Goal: Find specific page/section: Find specific page/section

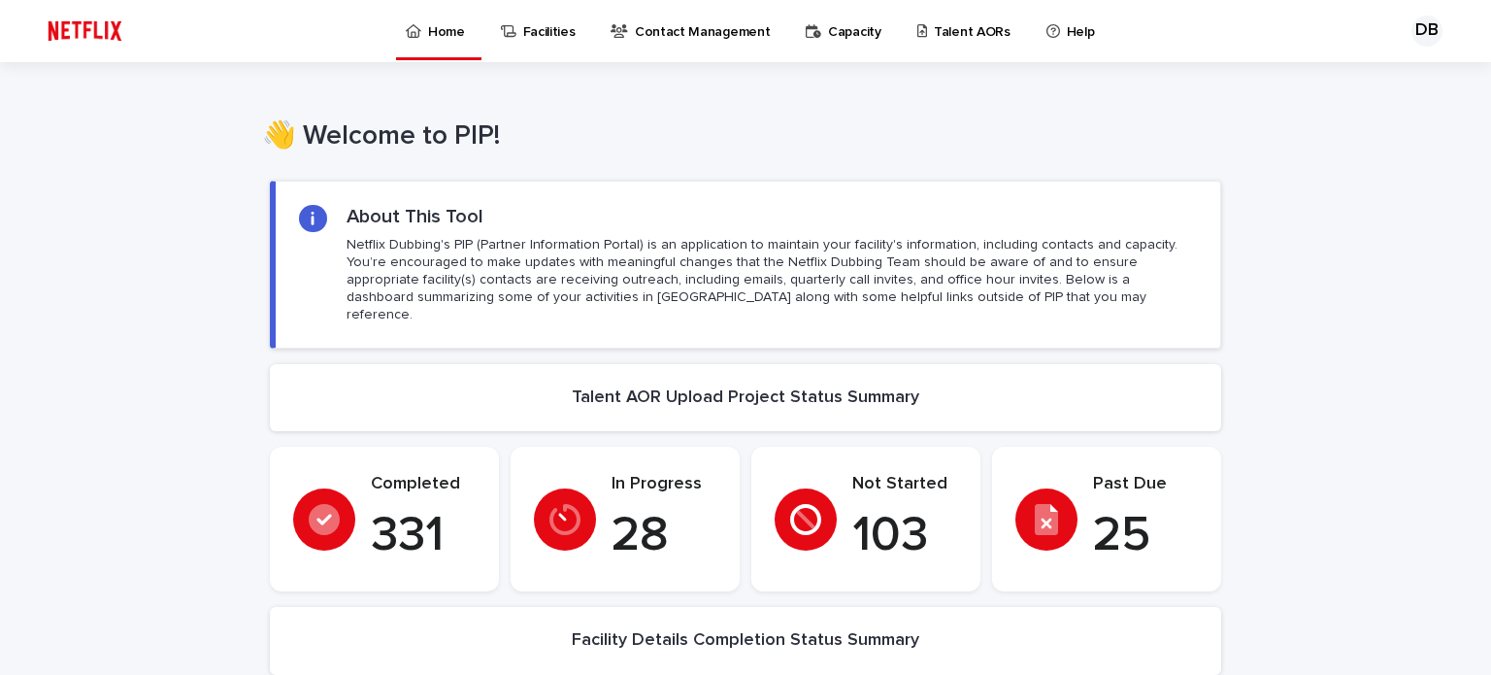
click at [934, 34] on p "Talent AORs" at bounding box center [972, 20] width 77 height 41
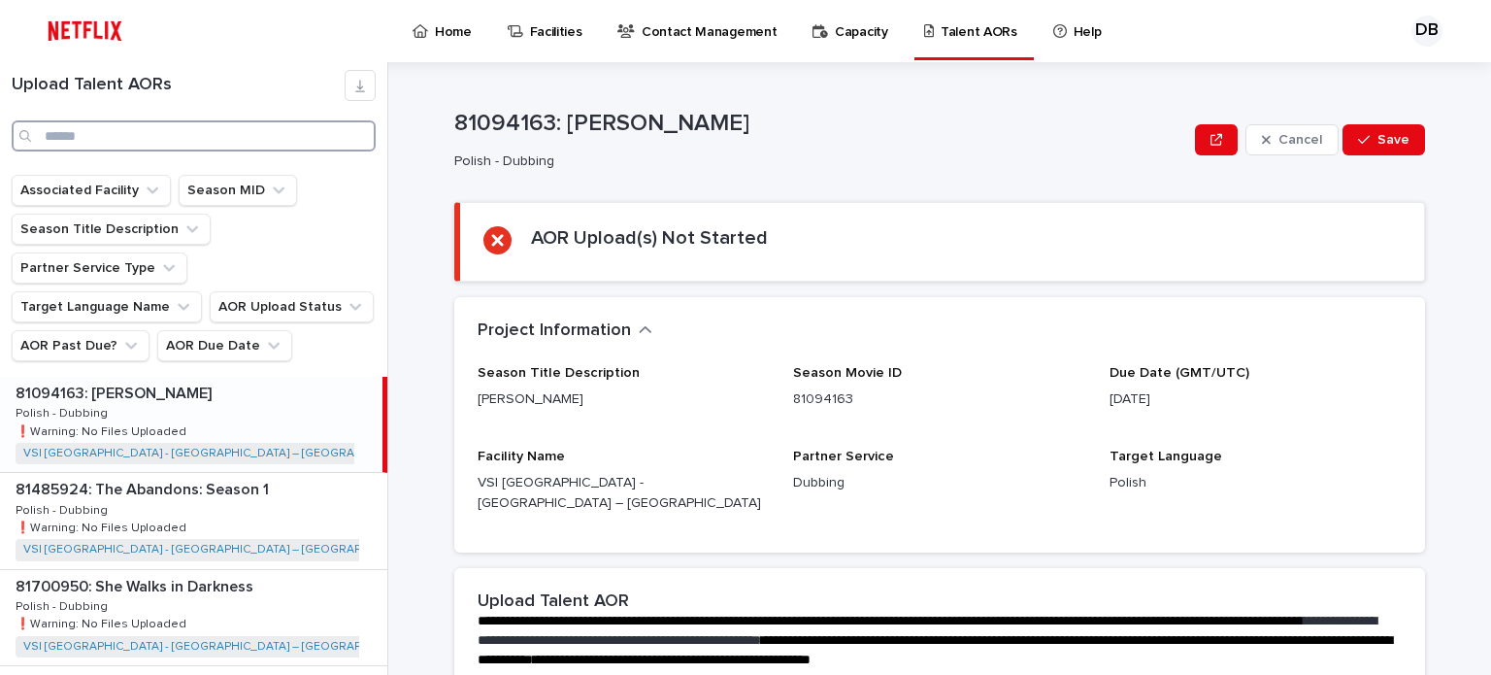
click at [74, 140] on input "Search" at bounding box center [194, 135] width 364 height 31
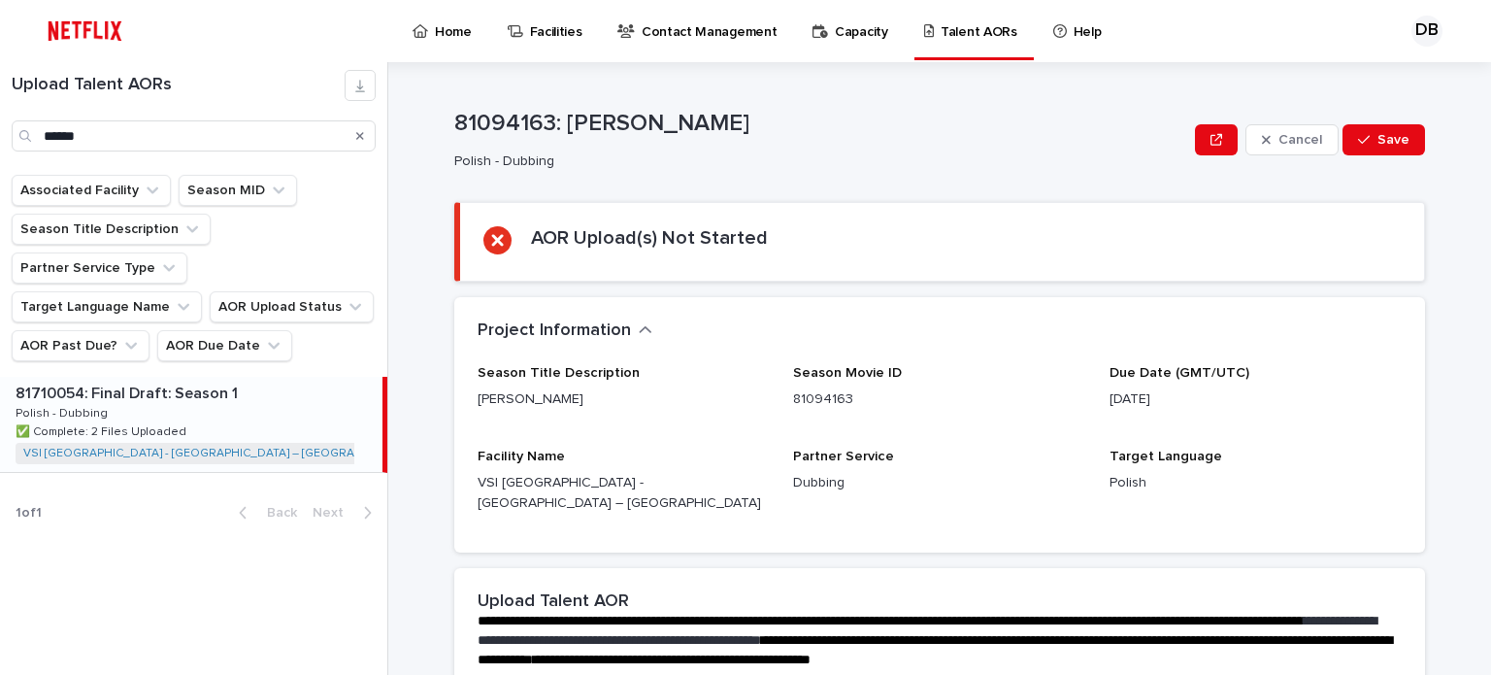
click at [220, 397] on div "81710054: Final Draft: Season 1 81710054: Final Draft: Season 1 Polish - Dubbin…" at bounding box center [191, 424] width 382 height 95
type input "*****"
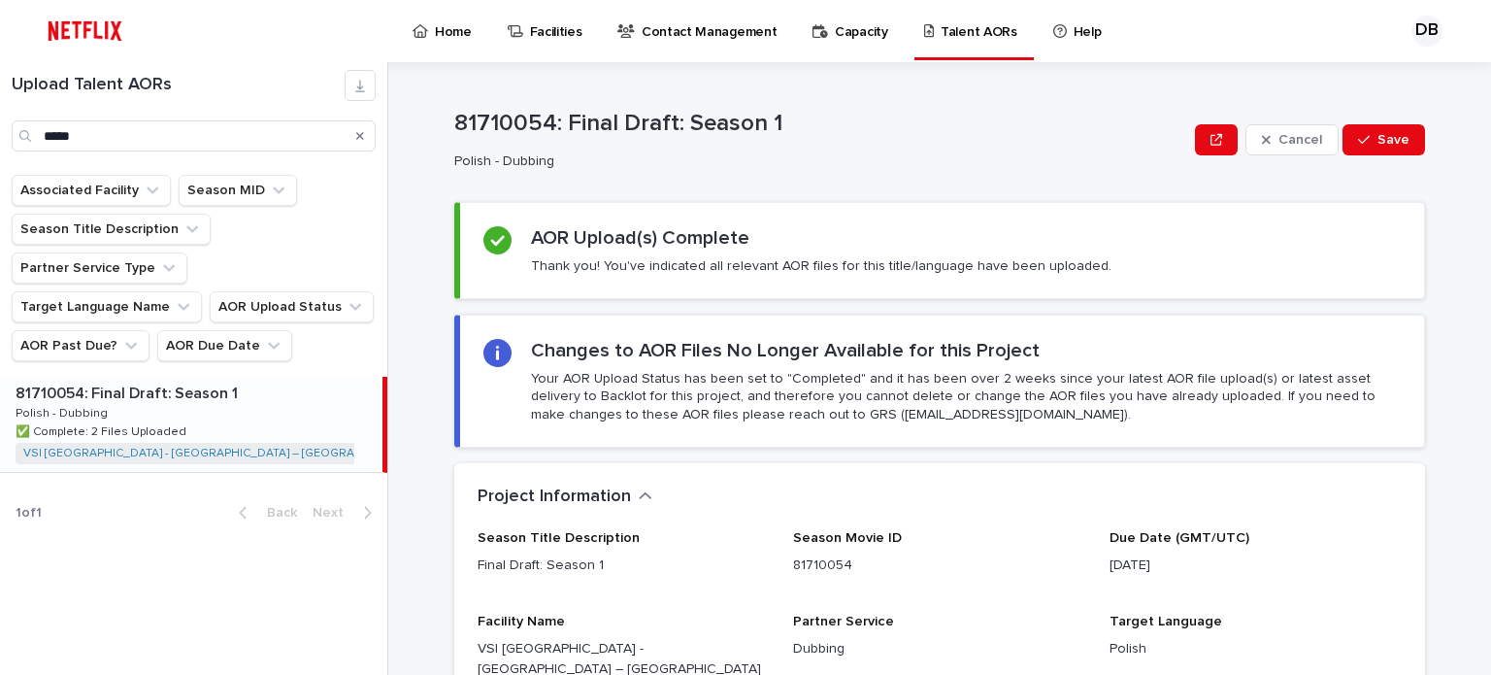
scroll to position [485, 0]
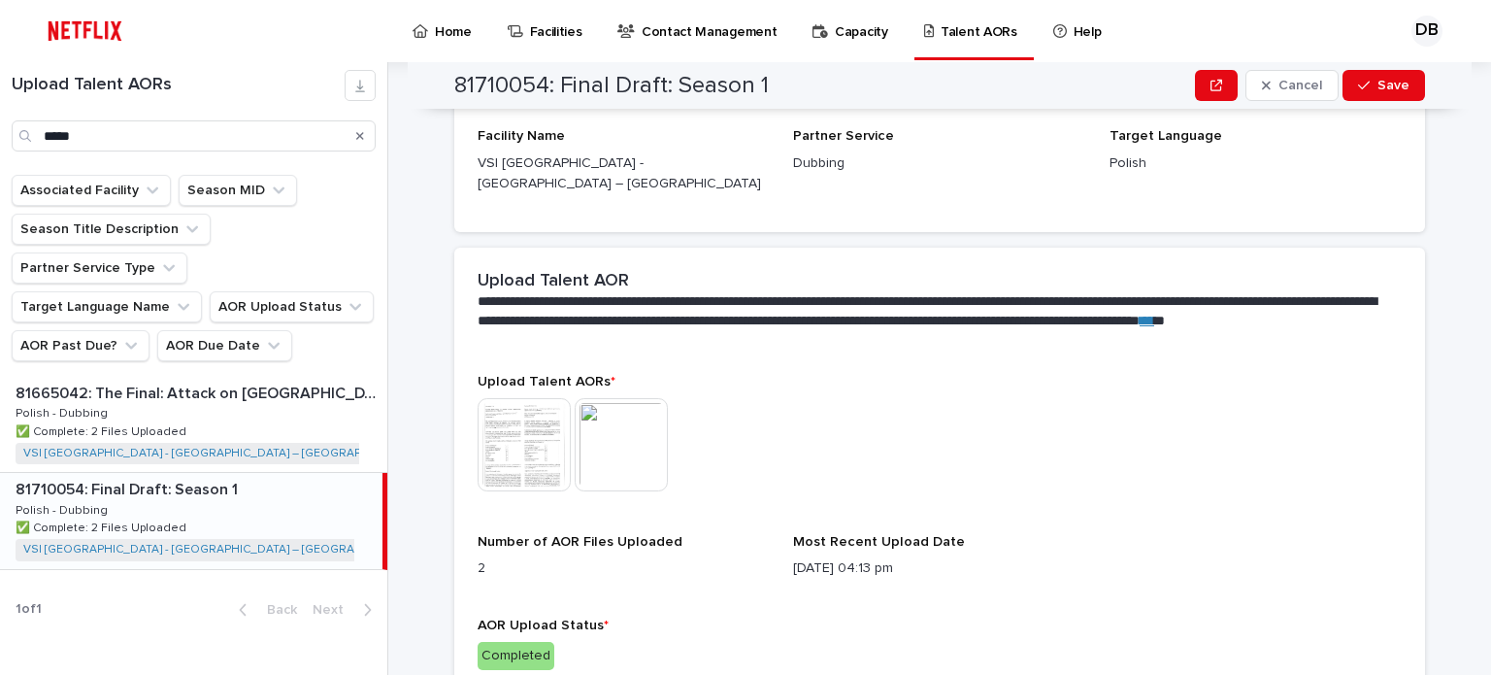
click at [515, 453] on img at bounding box center [524, 444] width 93 height 93
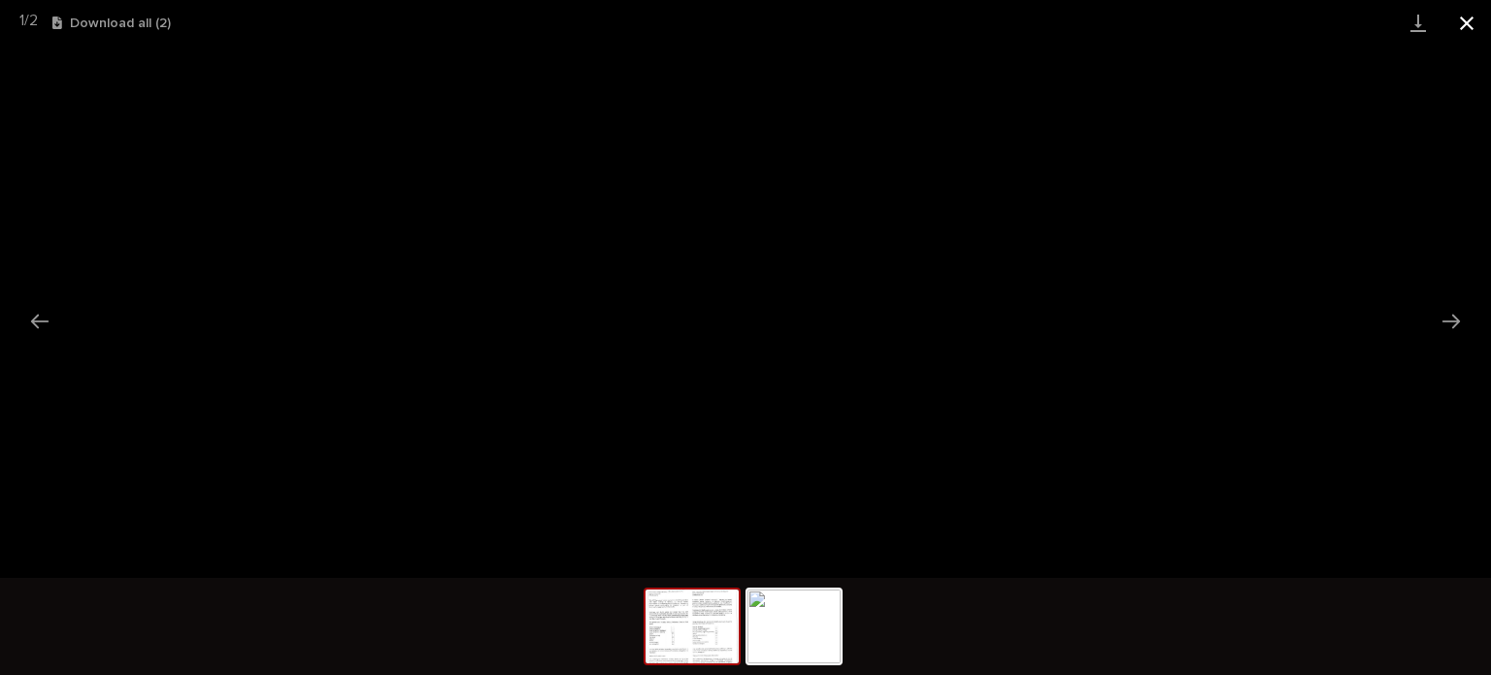
click at [1467, 29] on button "Close gallery" at bounding box center [1466, 23] width 49 height 46
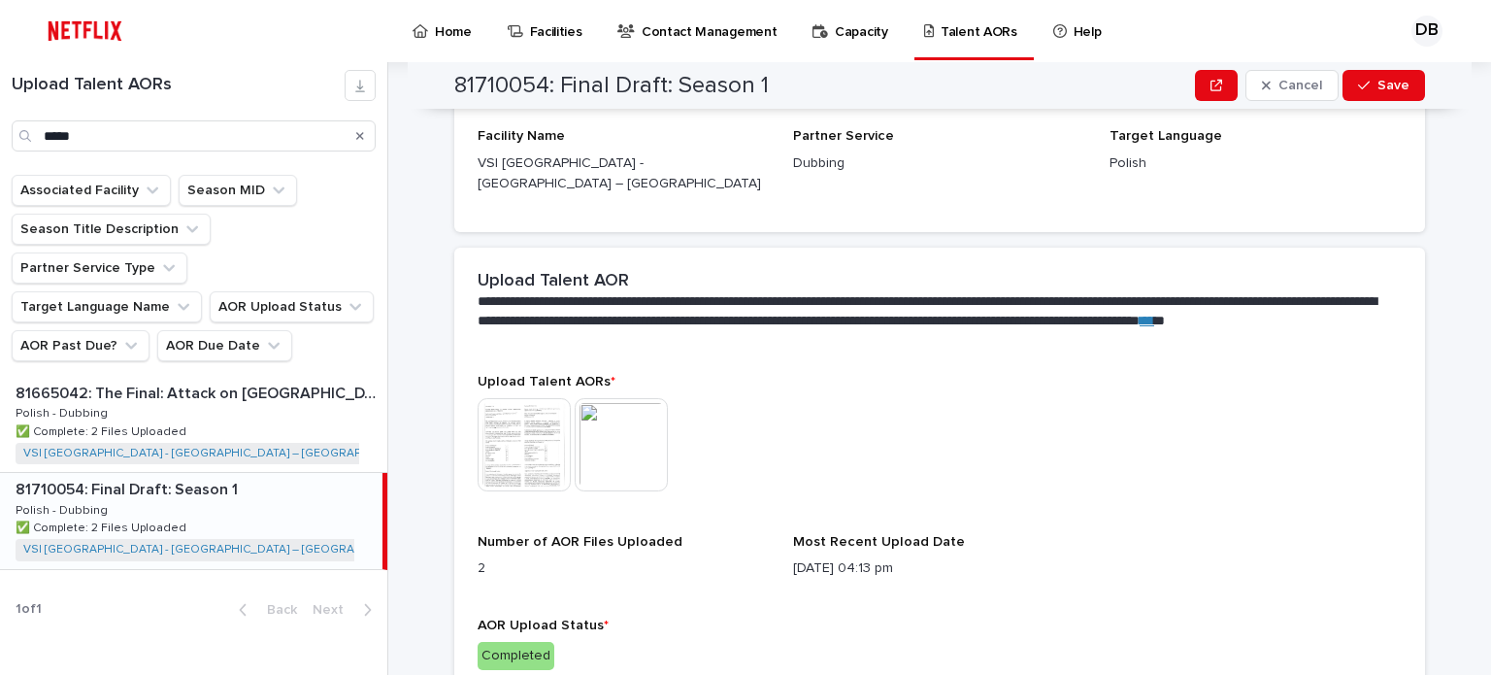
click at [597, 433] on img at bounding box center [621, 444] width 93 height 93
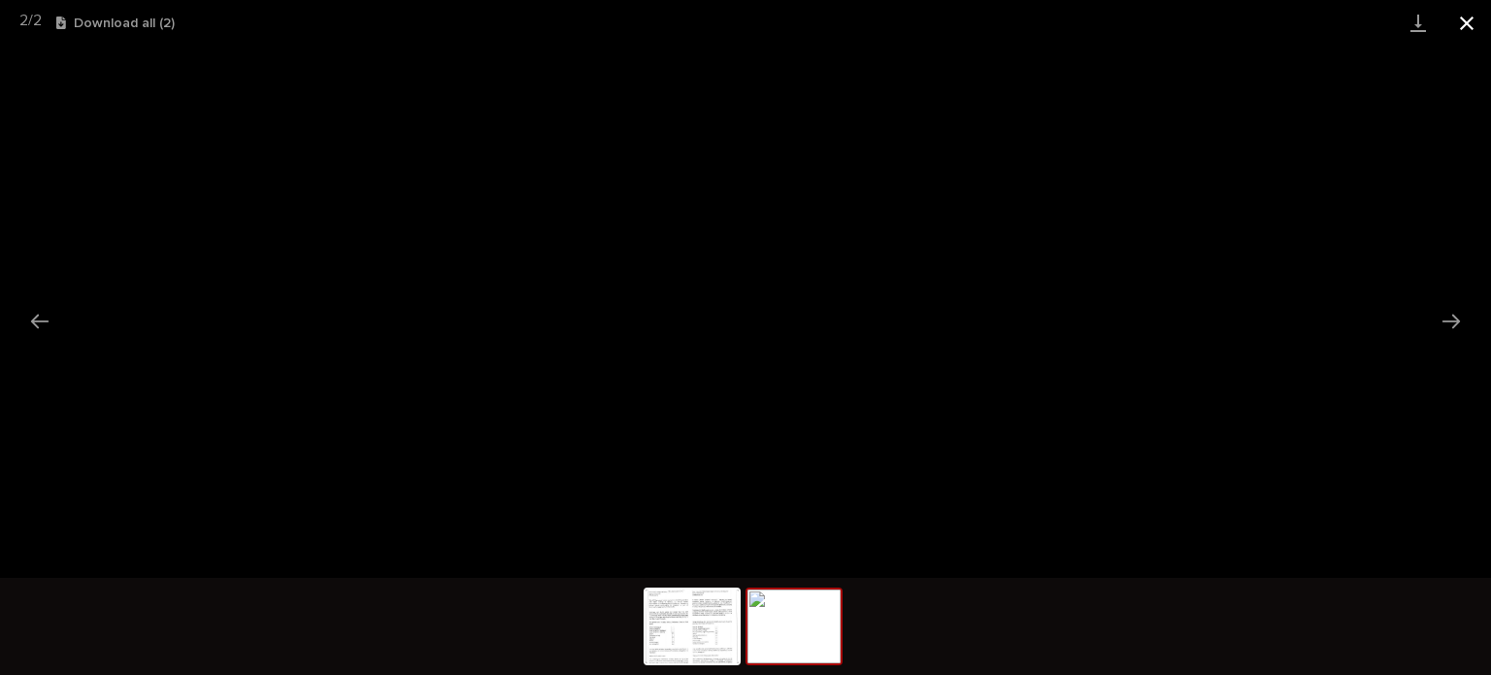
click at [1459, 19] on button "Close gallery" at bounding box center [1466, 23] width 49 height 46
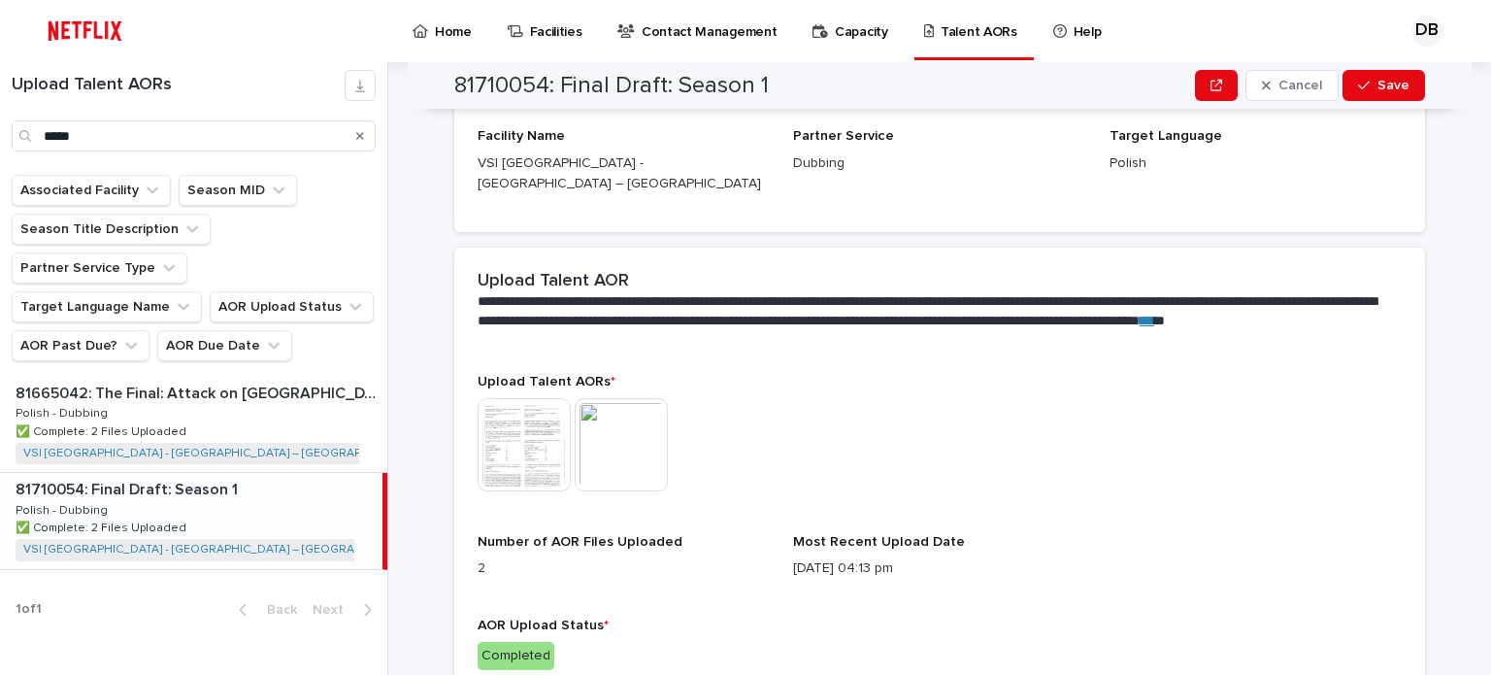
click at [492, 418] on img at bounding box center [524, 444] width 93 height 93
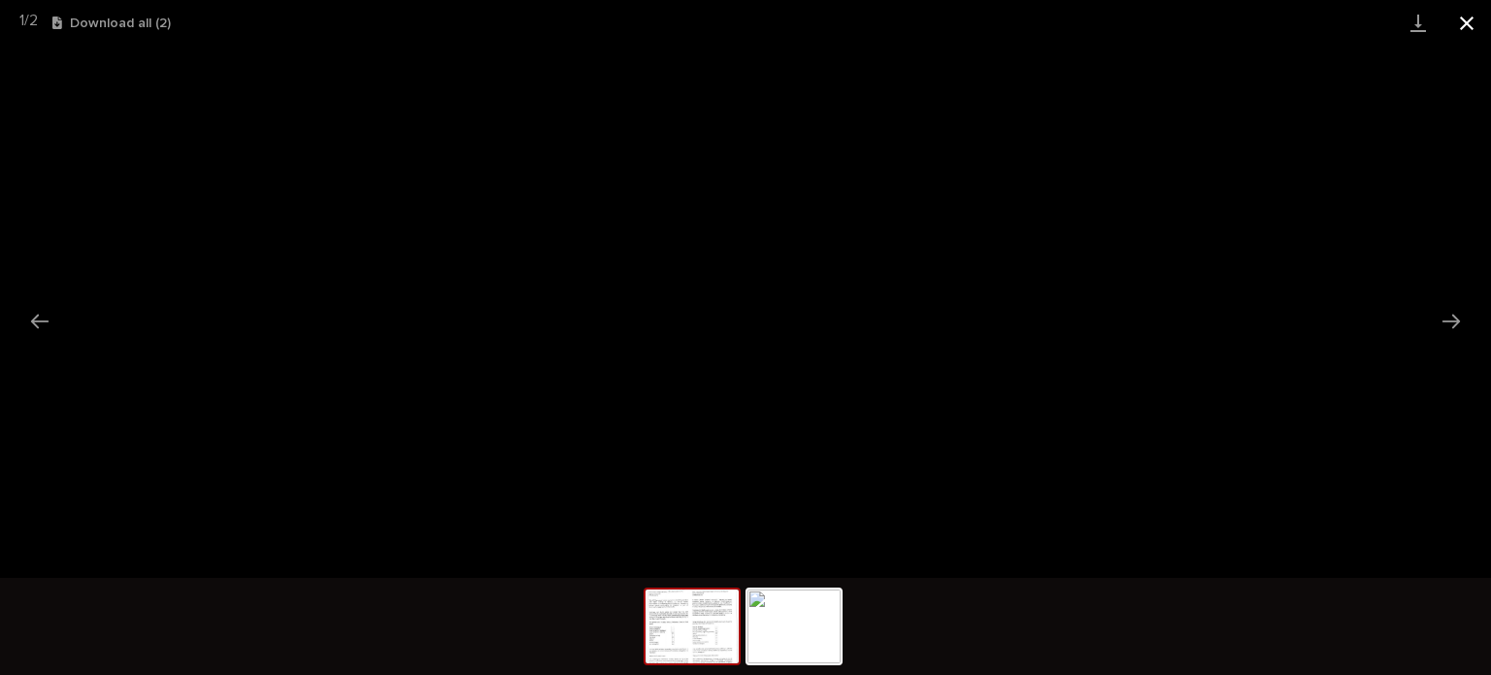
click at [1472, 19] on button "Close gallery" at bounding box center [1466, 23] width 49 height 46
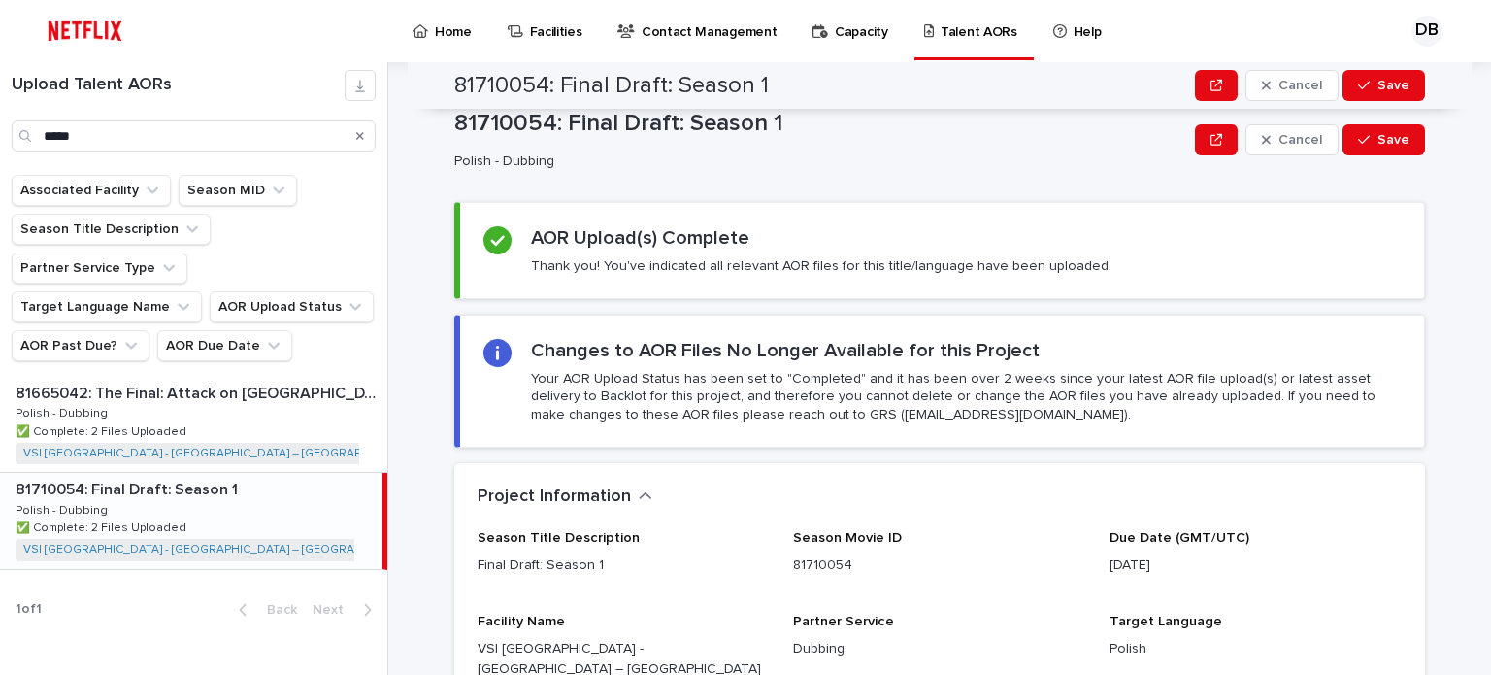
scroll to position [0, 0]
drag, startPoint x: 182, startPoint y: 445, endPoint x: 194, endPoint y: 448, distance: 12.0
click at [182, 477] on p "81710054: Final Draft: Season 1" at bounding box center [129, 488] width 226 height 22
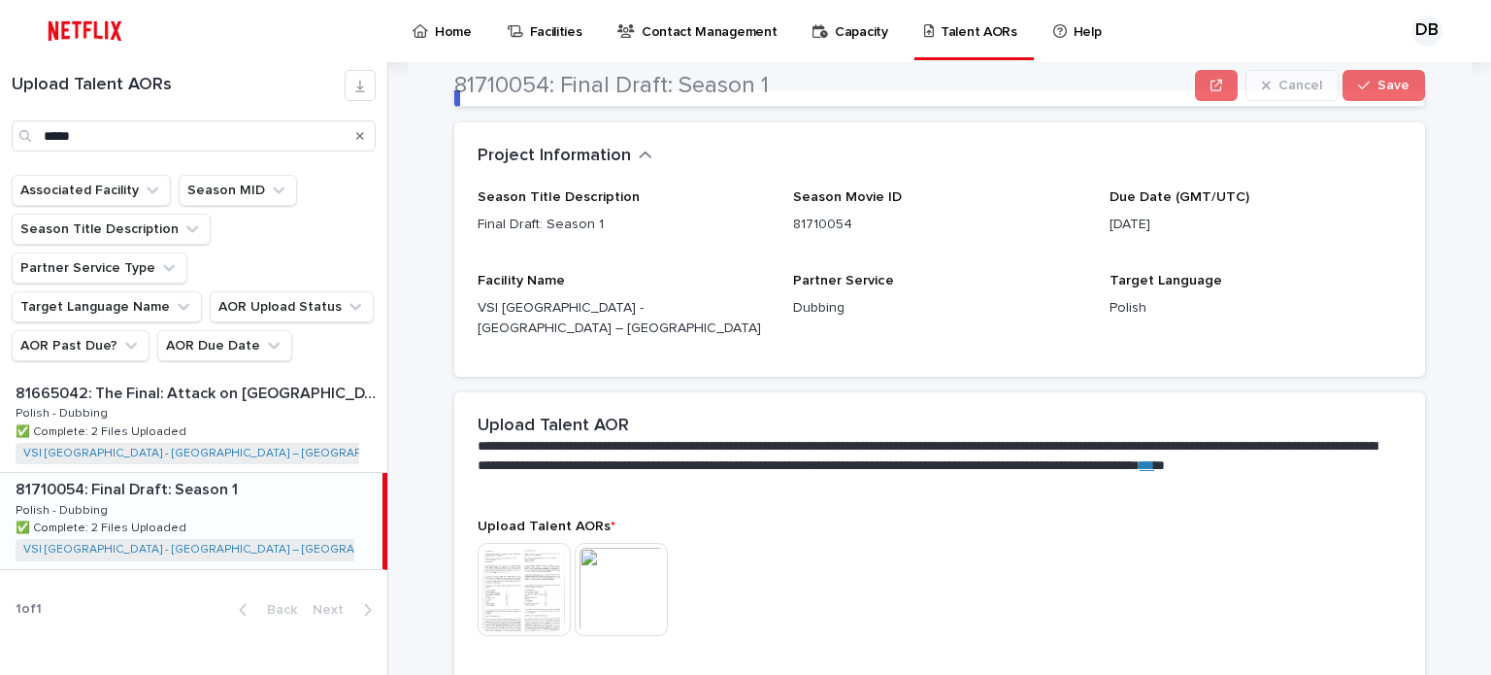
scroll to position [388, 0]
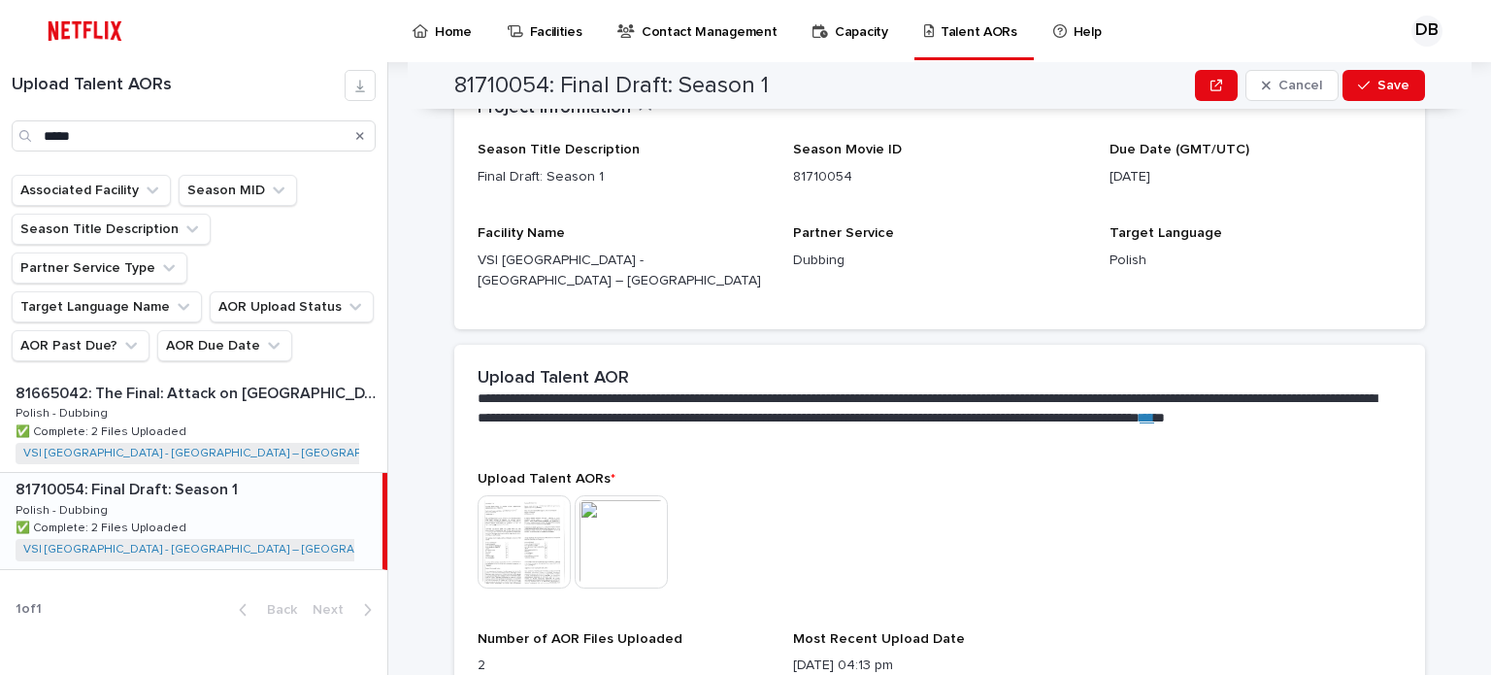
click at [481, 512] on img at bounding box center [524, 541] width 93 height 93
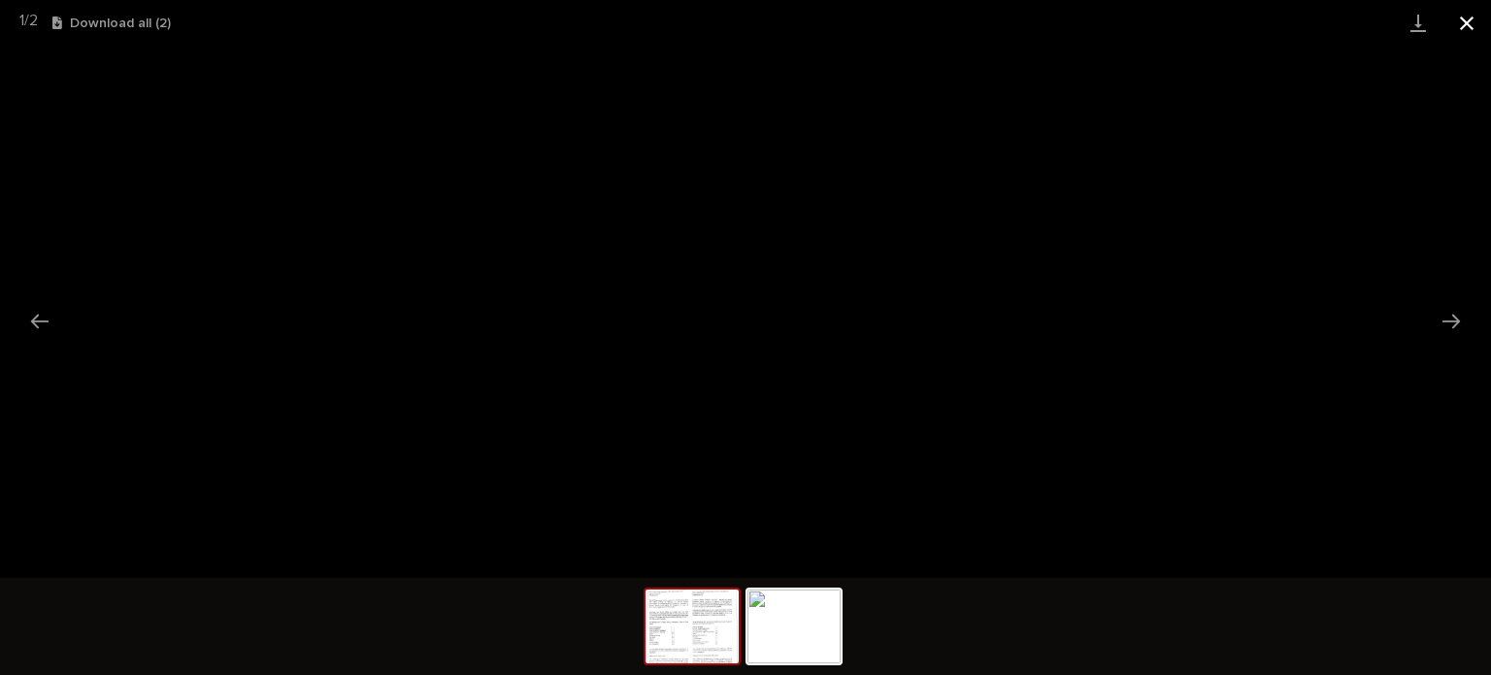
click at [1457, 24] on button "Close gallery" at bounding box center [1466, 23] width 49 height 46
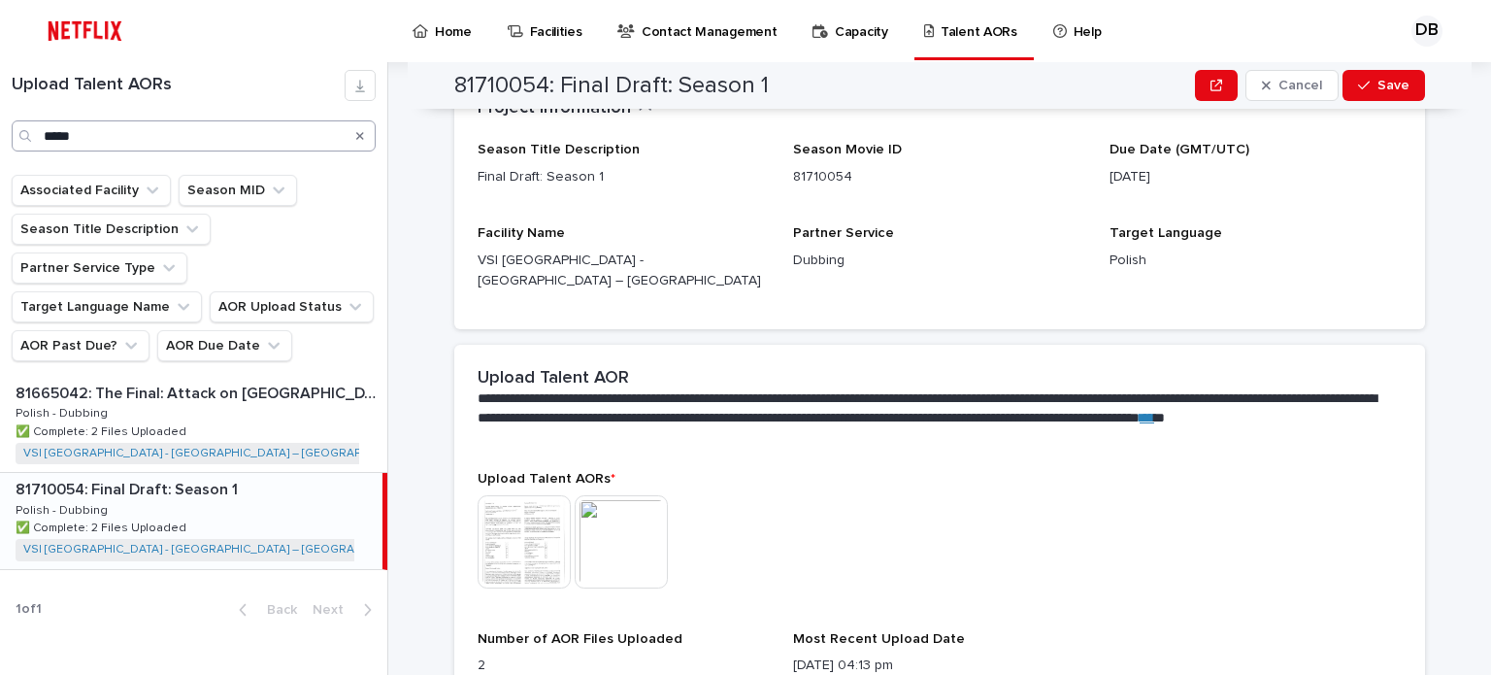
click at [629, 539] on img at bounding box center [621, 541] width 93 height 93
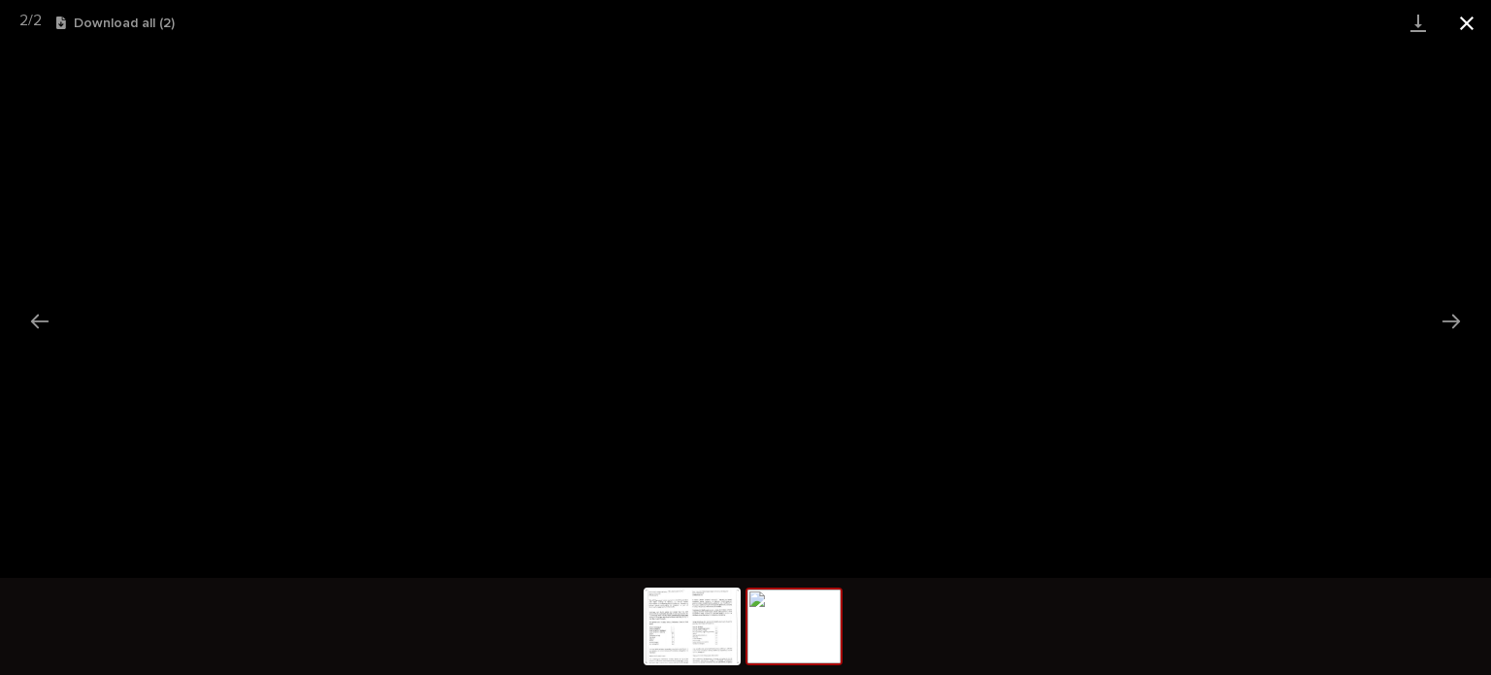
click at [1470, 27] on button "Close gallery" at bounding box center [1466, 23] width 49 height 46
